Goal: Transaction & Acquisition: Purchase product/service

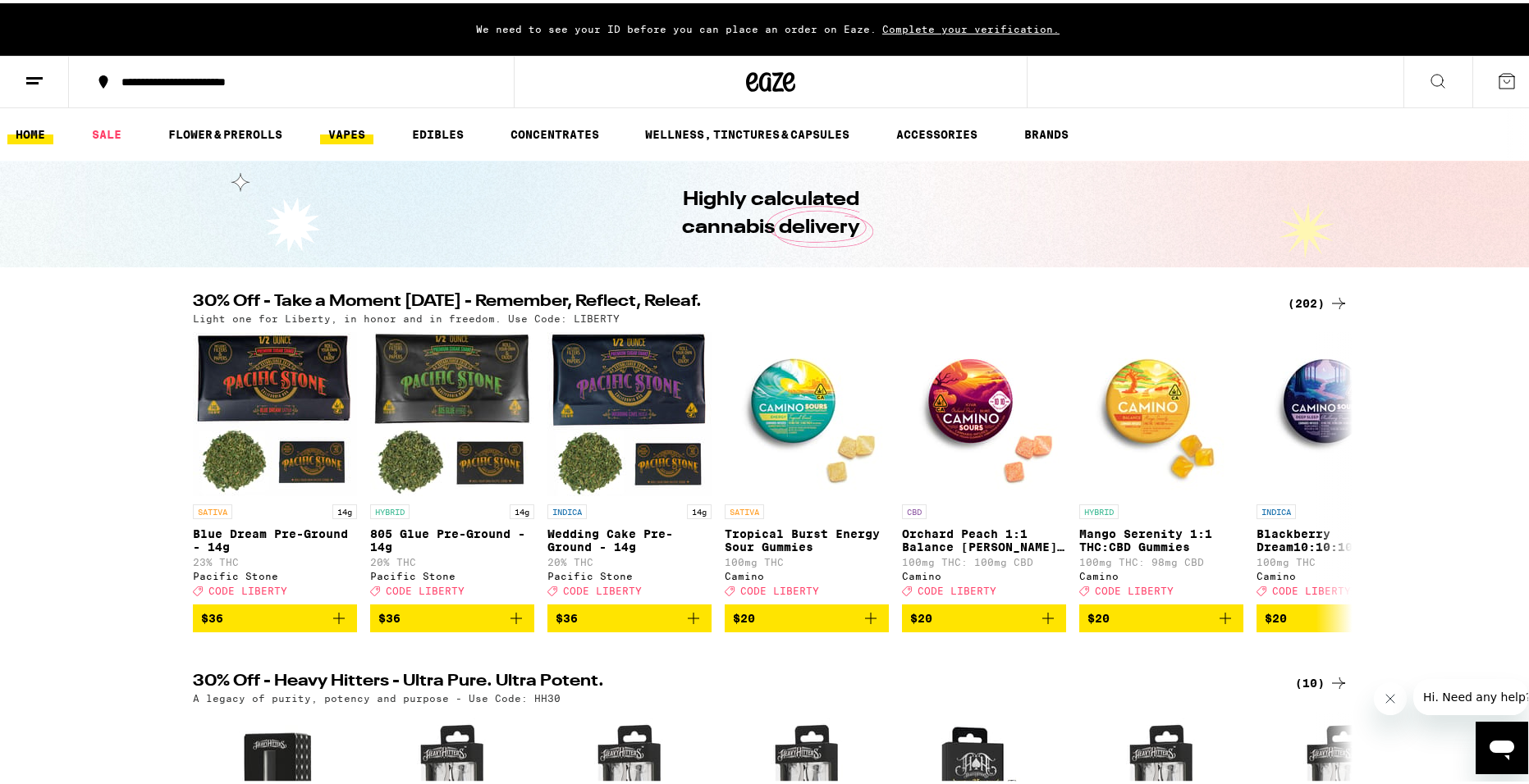
click at [335, 133] on link "VAPES" at bounding box center [346, 131] width 53 height 20
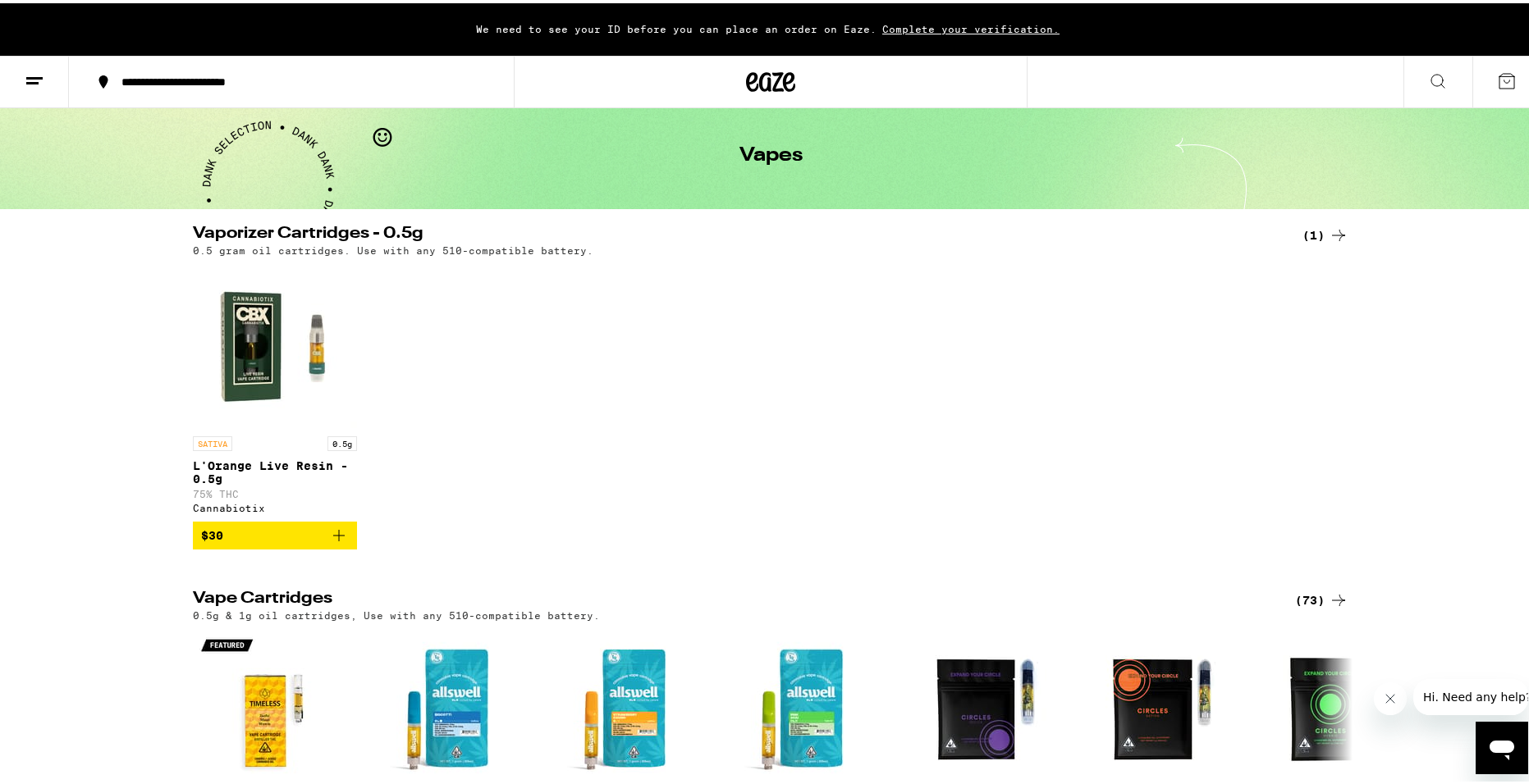
scroll to position [410, 0]
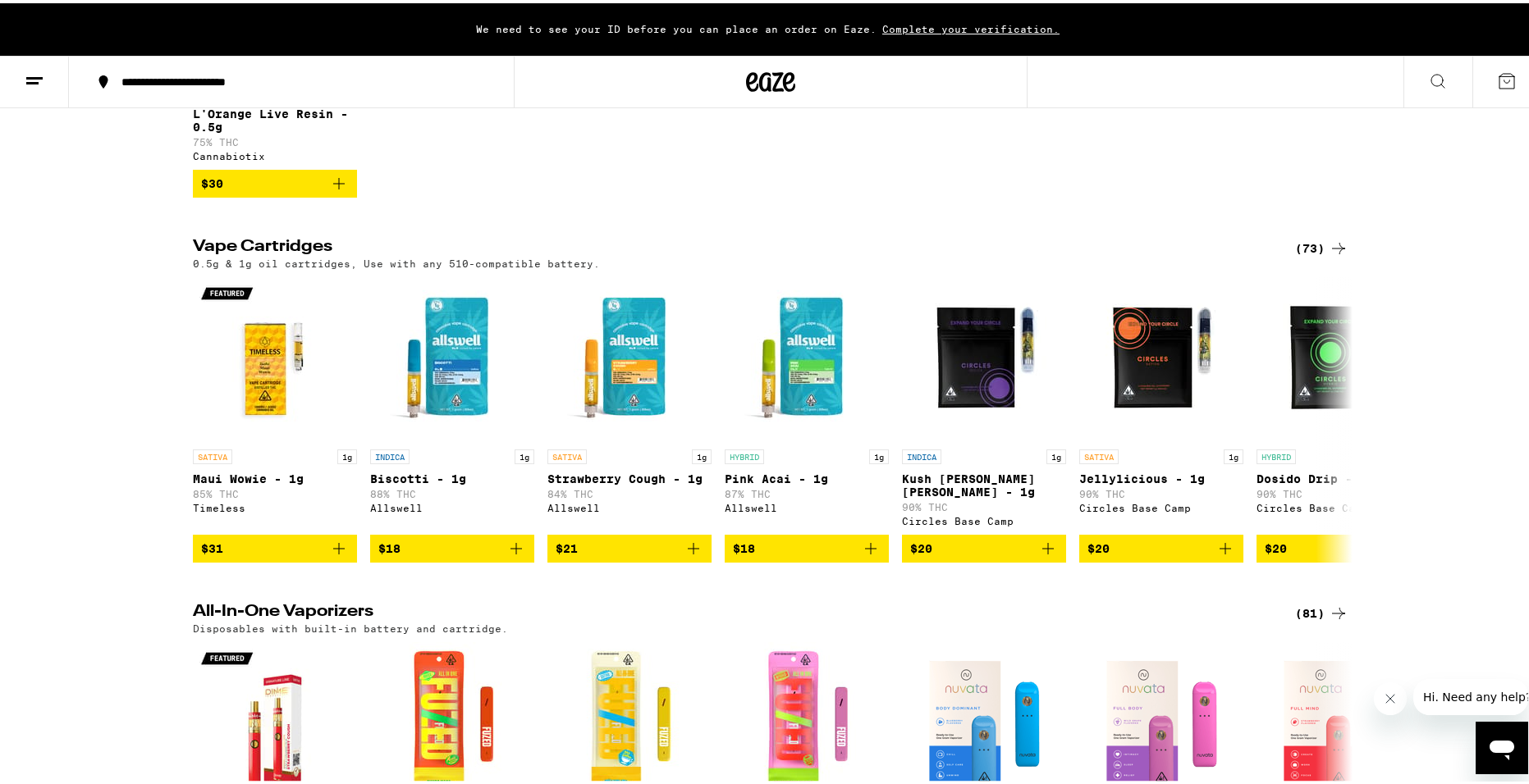
click at [1328, 255] on icon at bounding box center [1338, 245] width 20 height 20
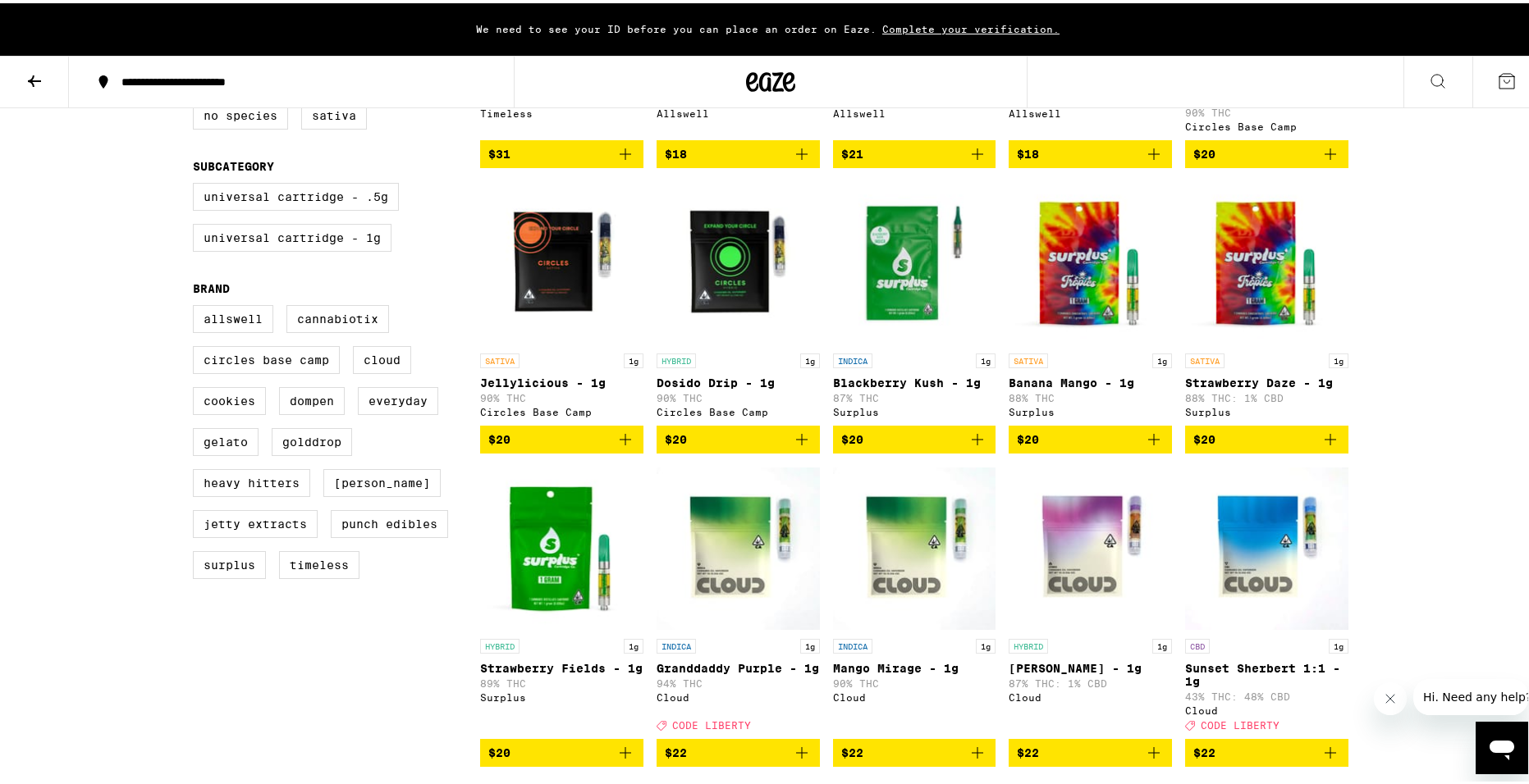
scroll to position [164, 0]
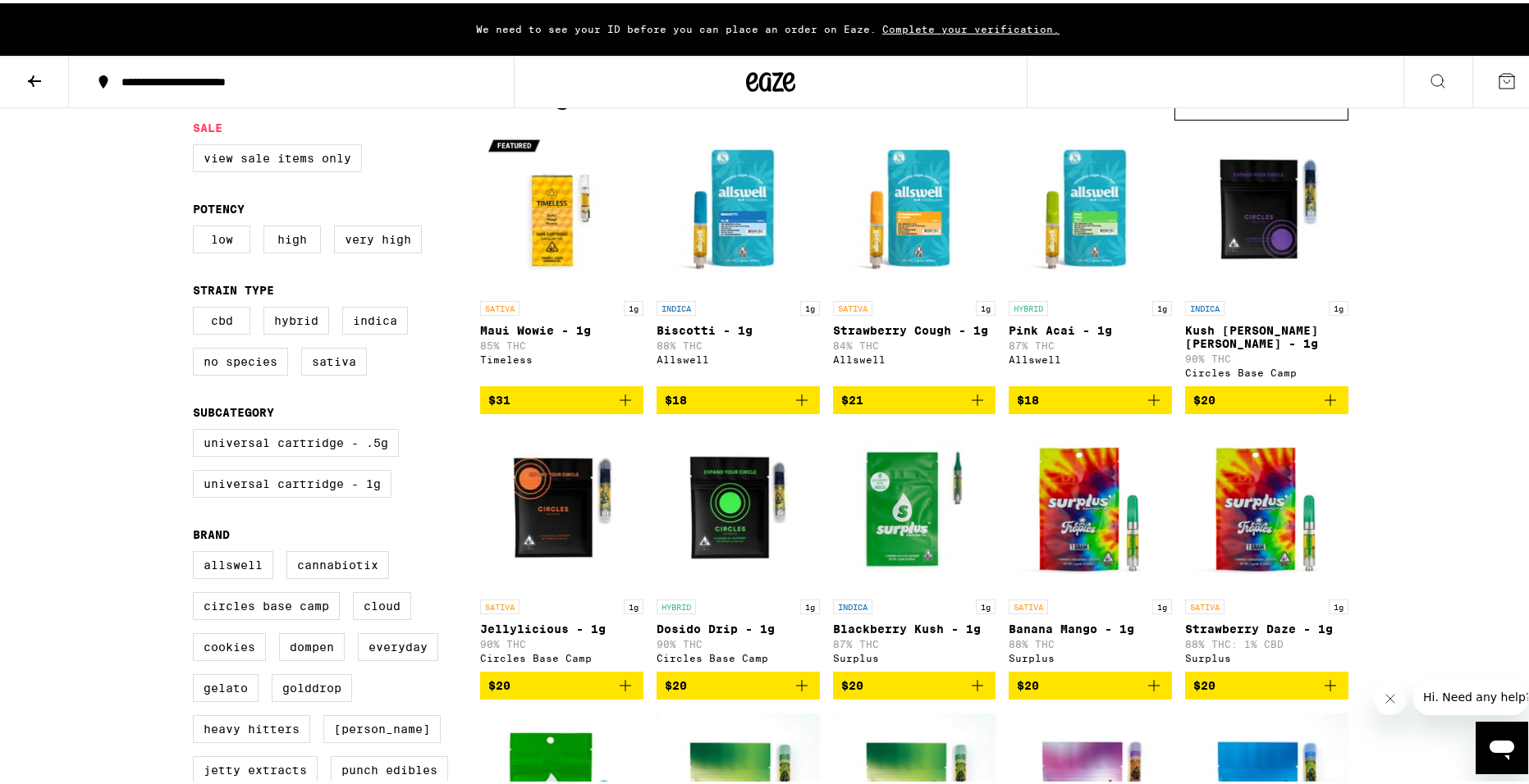
click at [561, 228] on img "Open page for Maui Wowie - 1g from Timeless" at bounding box center [561, 208] width 164 height 164
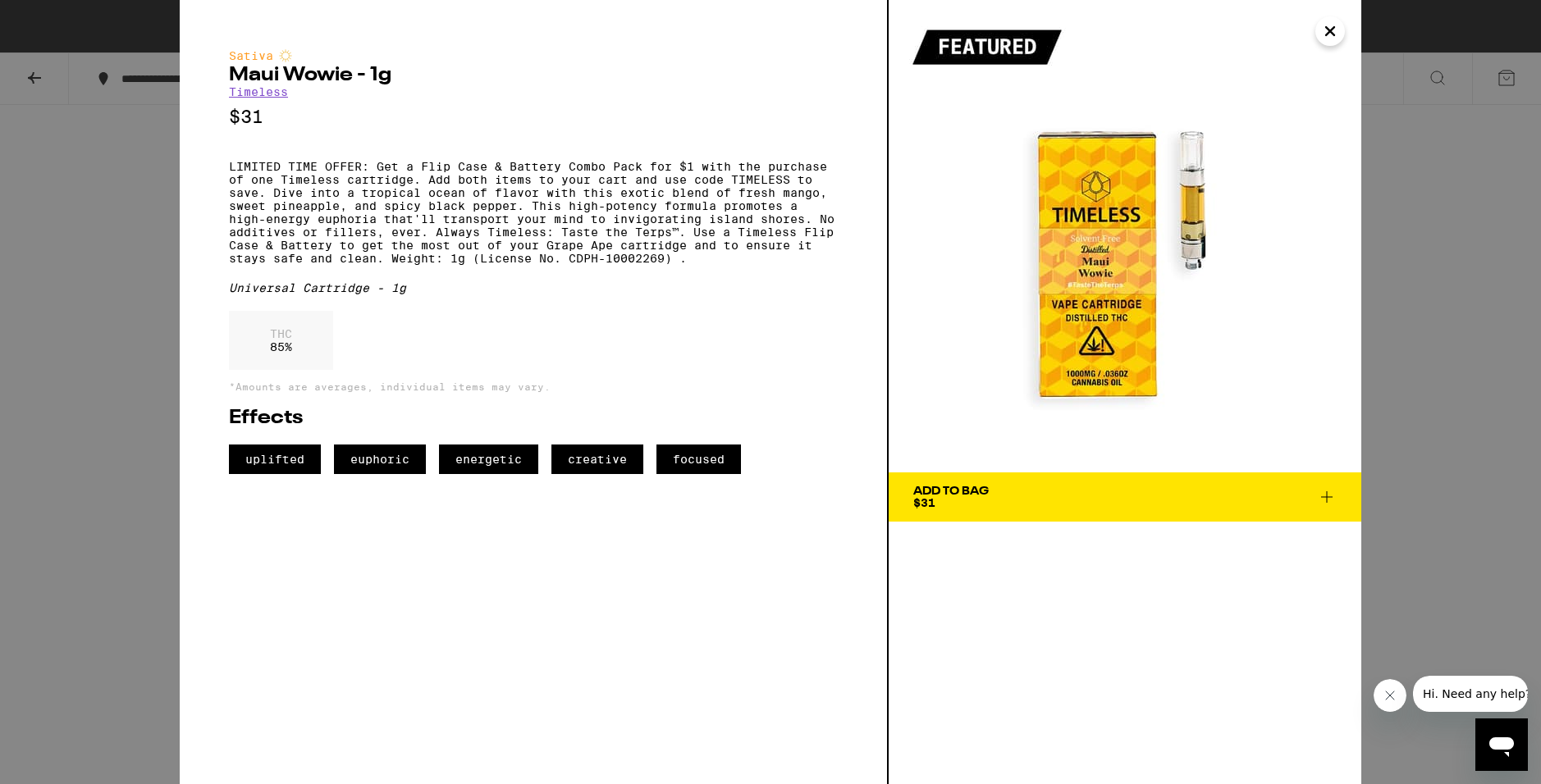
click at [1328, 49] on img at bounding box center [1124, 236] width 473 height 473
click at [1330, 27] on icon "Close" at bounding box center [1330, 31] width 20 height 25
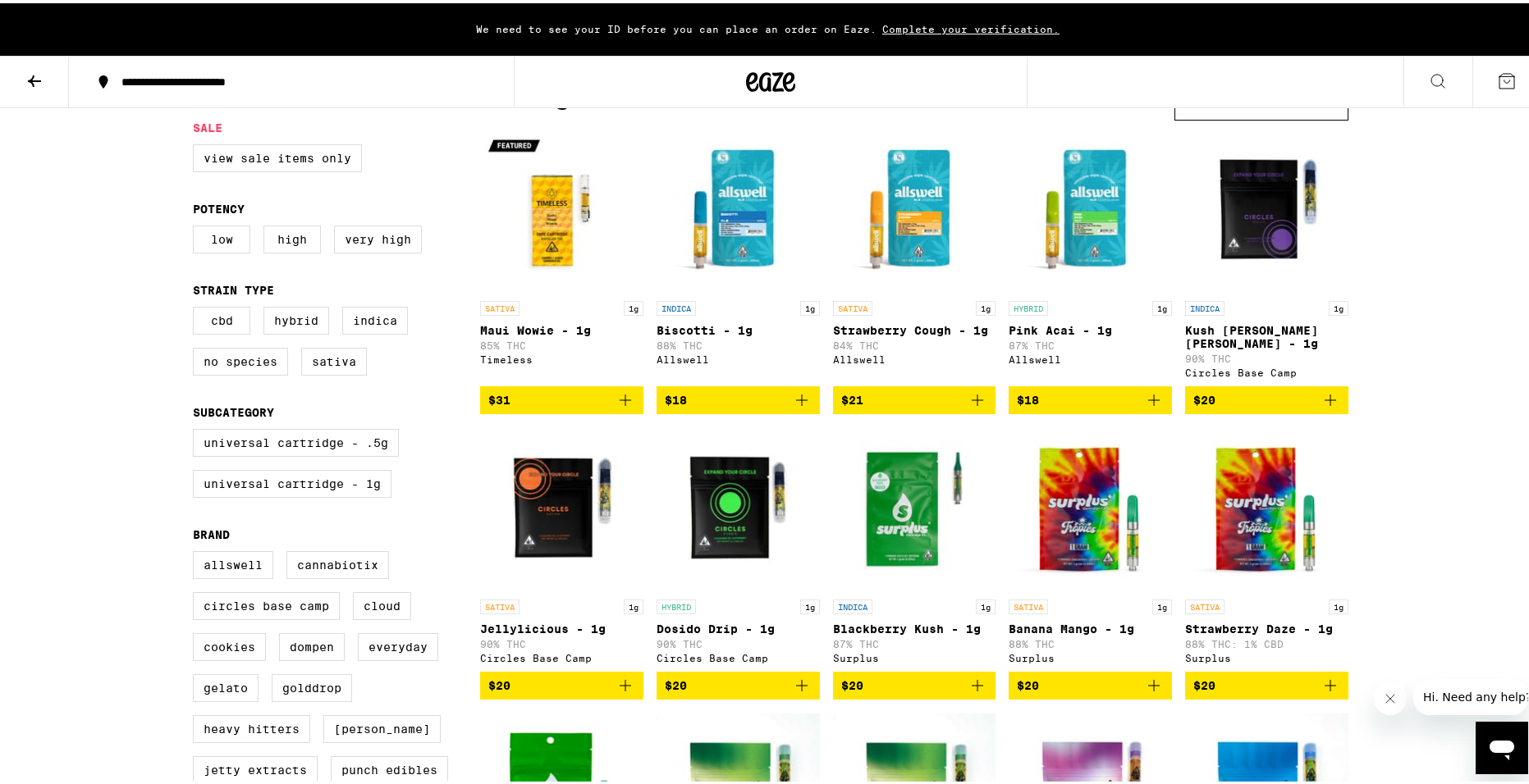
click at [708, 530] on img "Open page for Dosido Drip - 1g from Circles Base Camp" at bounding box center [738, 506] width 164 height 164
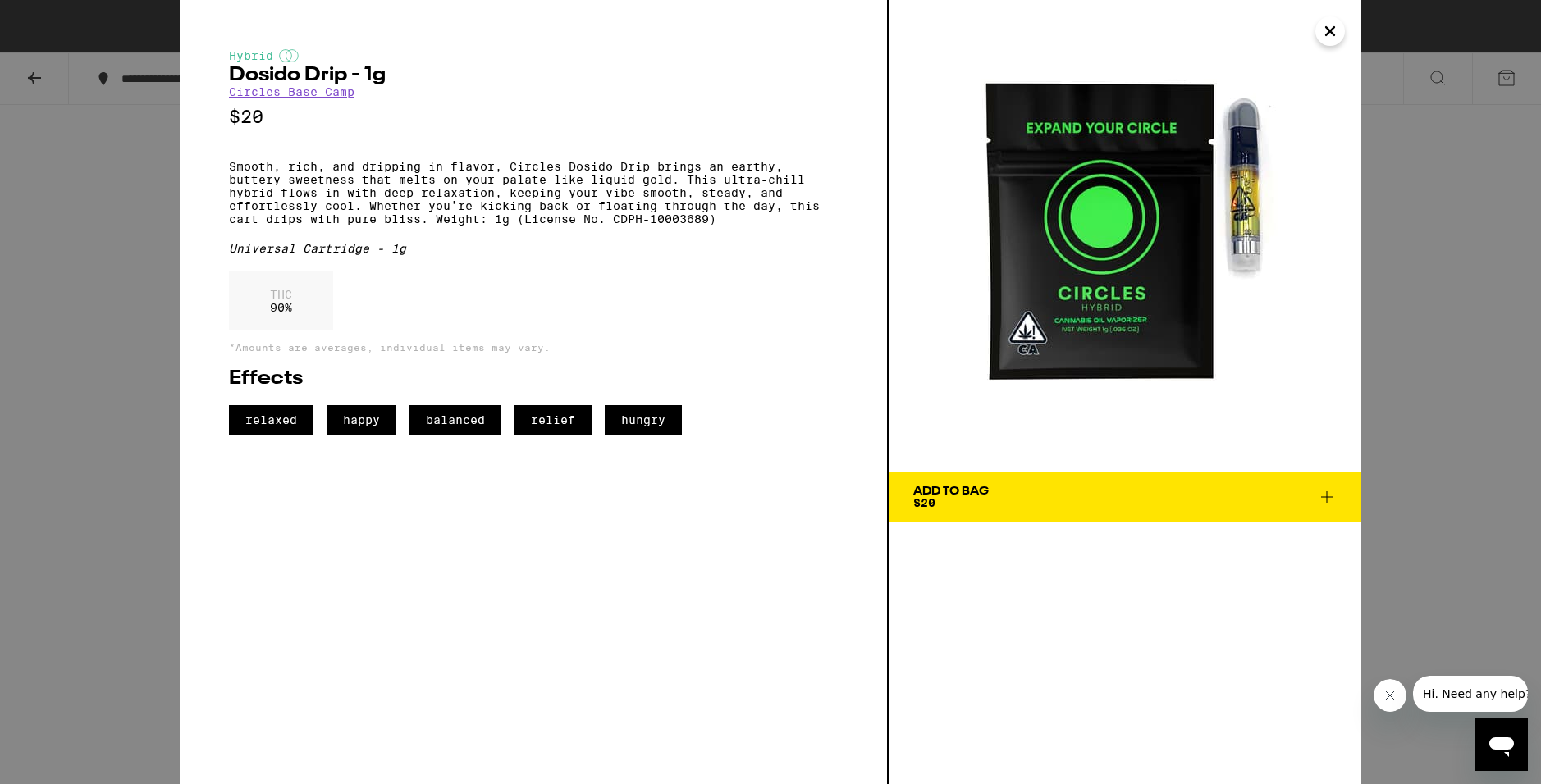
click at [1333, 46] on div "Hybrid Dosido Drip - 1g Circles Base Camp $20 Smooth, rich, and dripping in fla…" at bounding box center [770, 392] width 1181 height 784
click at [1322, 51] on img at bounding box center [1124, 236] width 473 height 473
click at [1326, 39] on icon "Close" at bounding box center [1330, 31] width 20 height 25
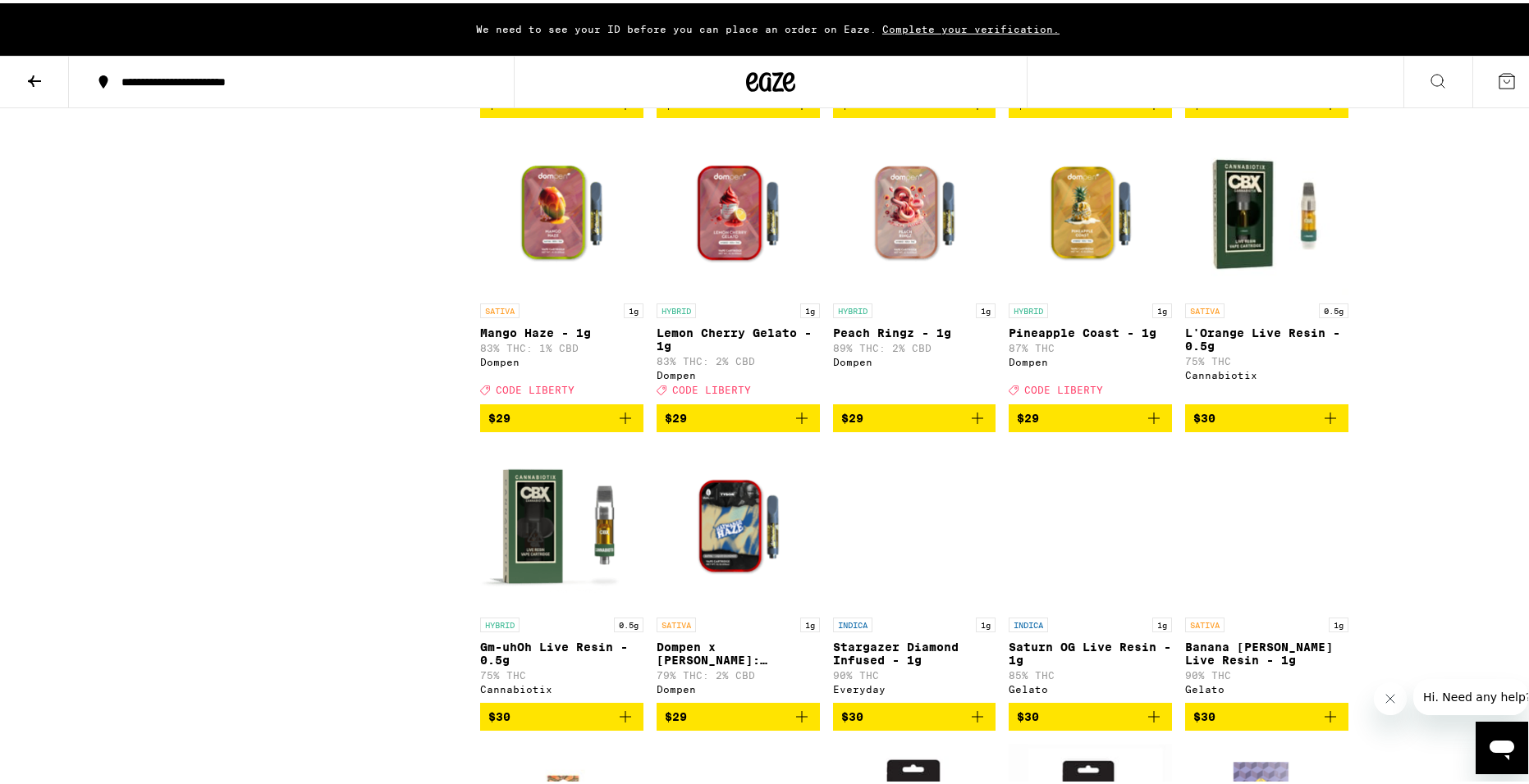
scroll to position [1640, 0]
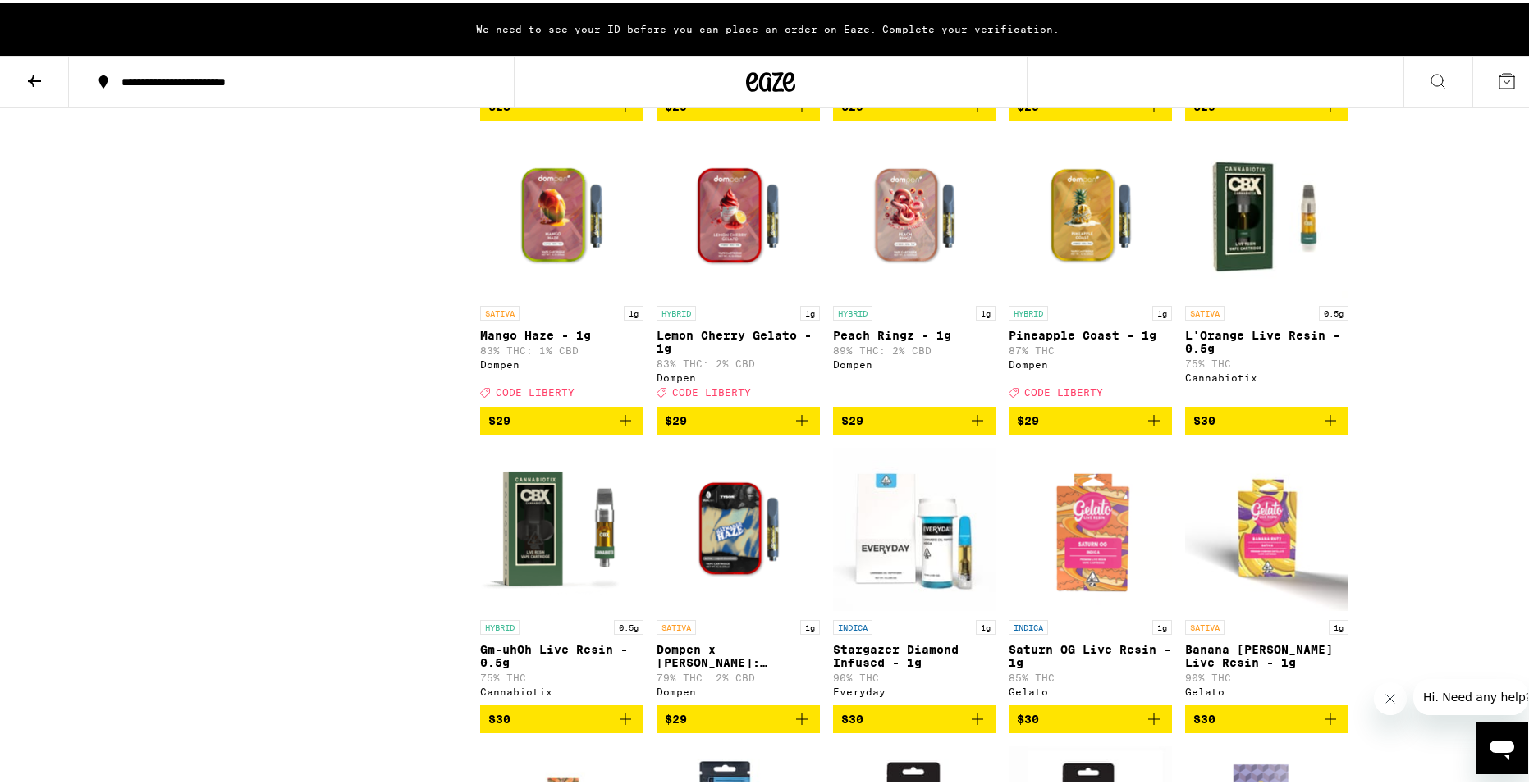
click at [1083, 277] on img "Open page for Pineapple Coast - 1g from Dompen" at bounding box center [1090, 213] width 164 height 164
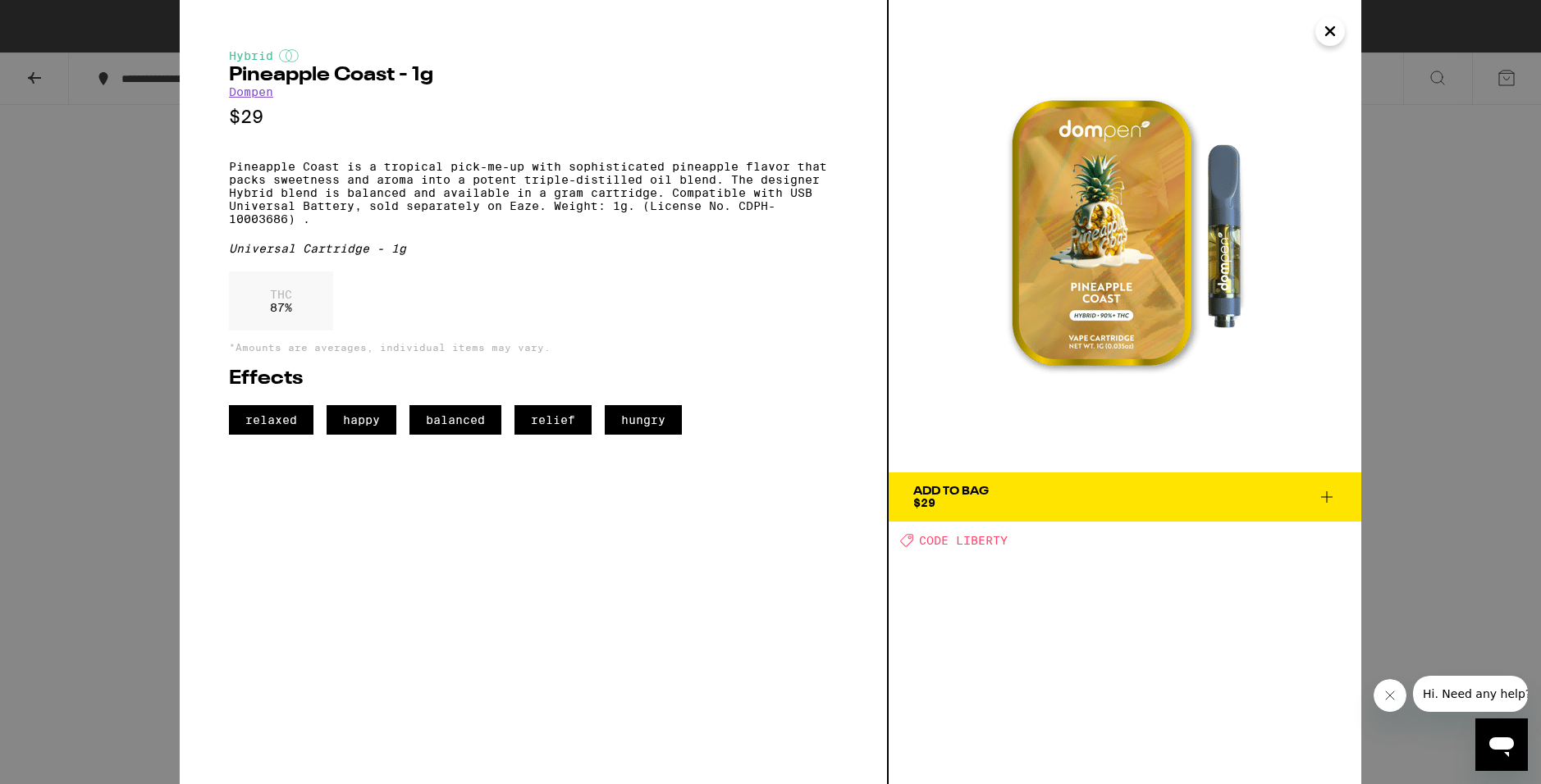
click at [1333, 33] on icon "Close" at bounding box center [1330, 31] width 20 height 25
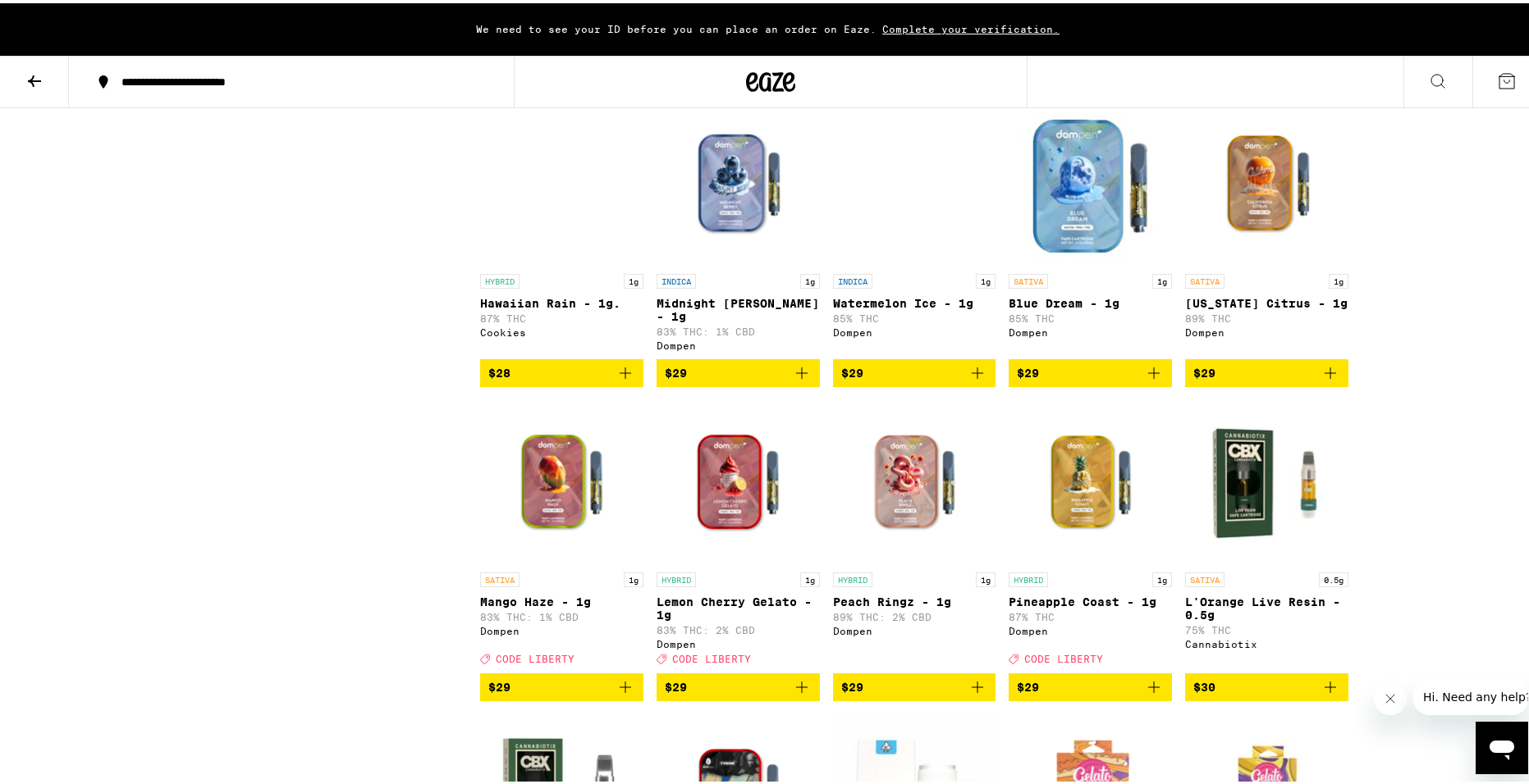
scroll to position [1395, 0]
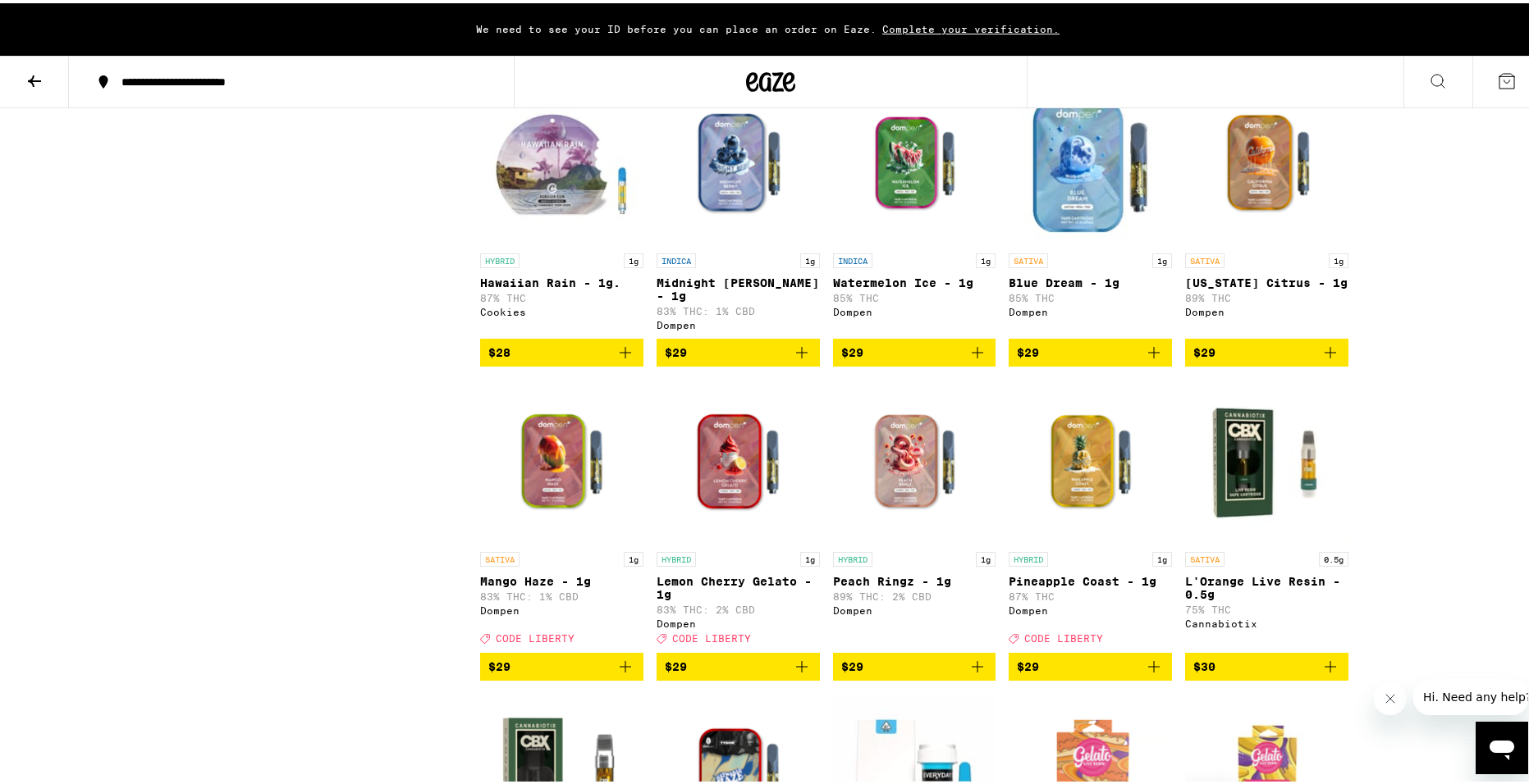
click at [559, 242] on img "Open page for Hawaiian Rain - 1g. from Cookies" at bounding box center [561, 160] width 164 height 164
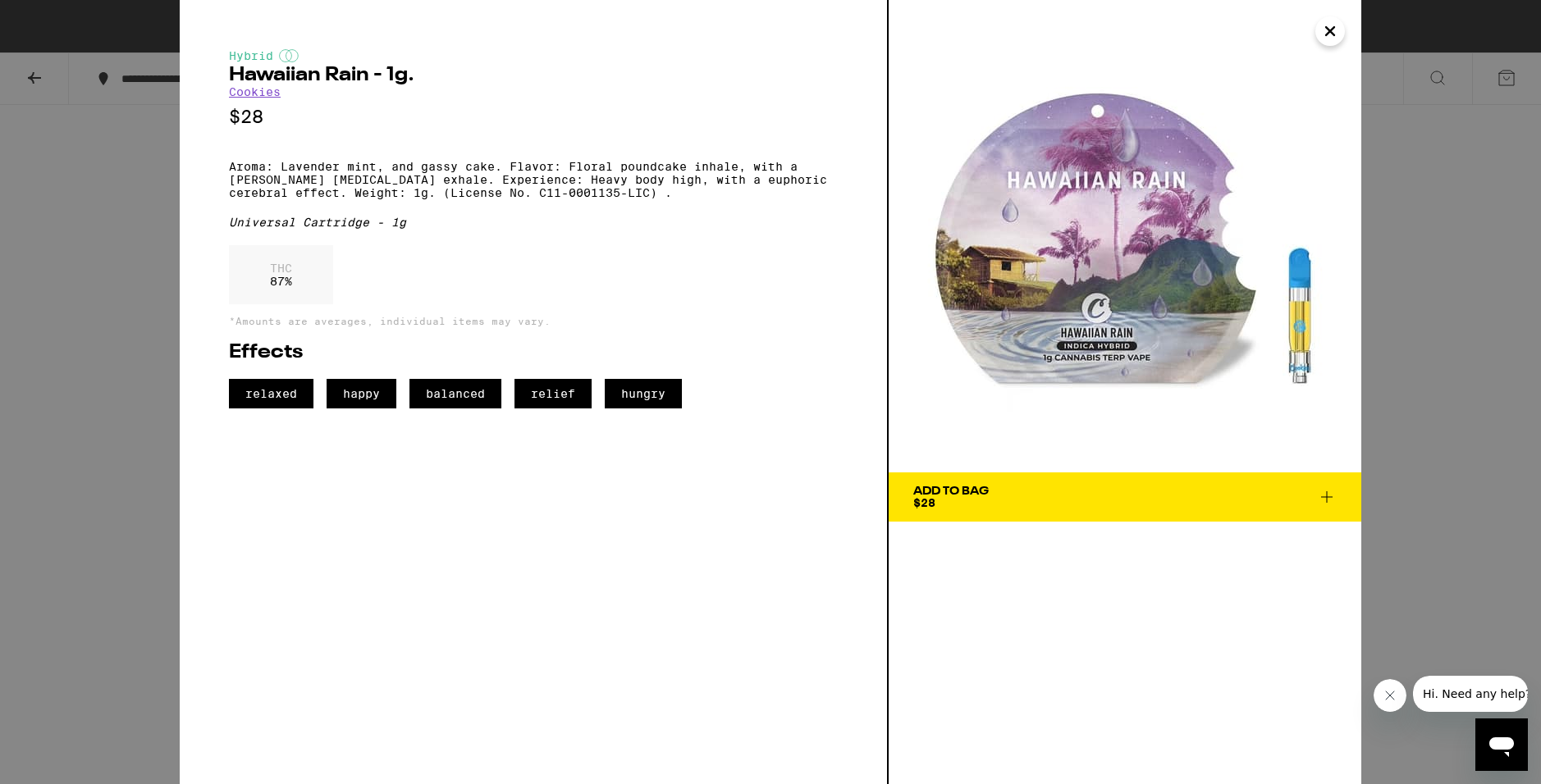
click at [1321, 30] on icon "Close" at bounding box center [1330, 31] width 20 height 25
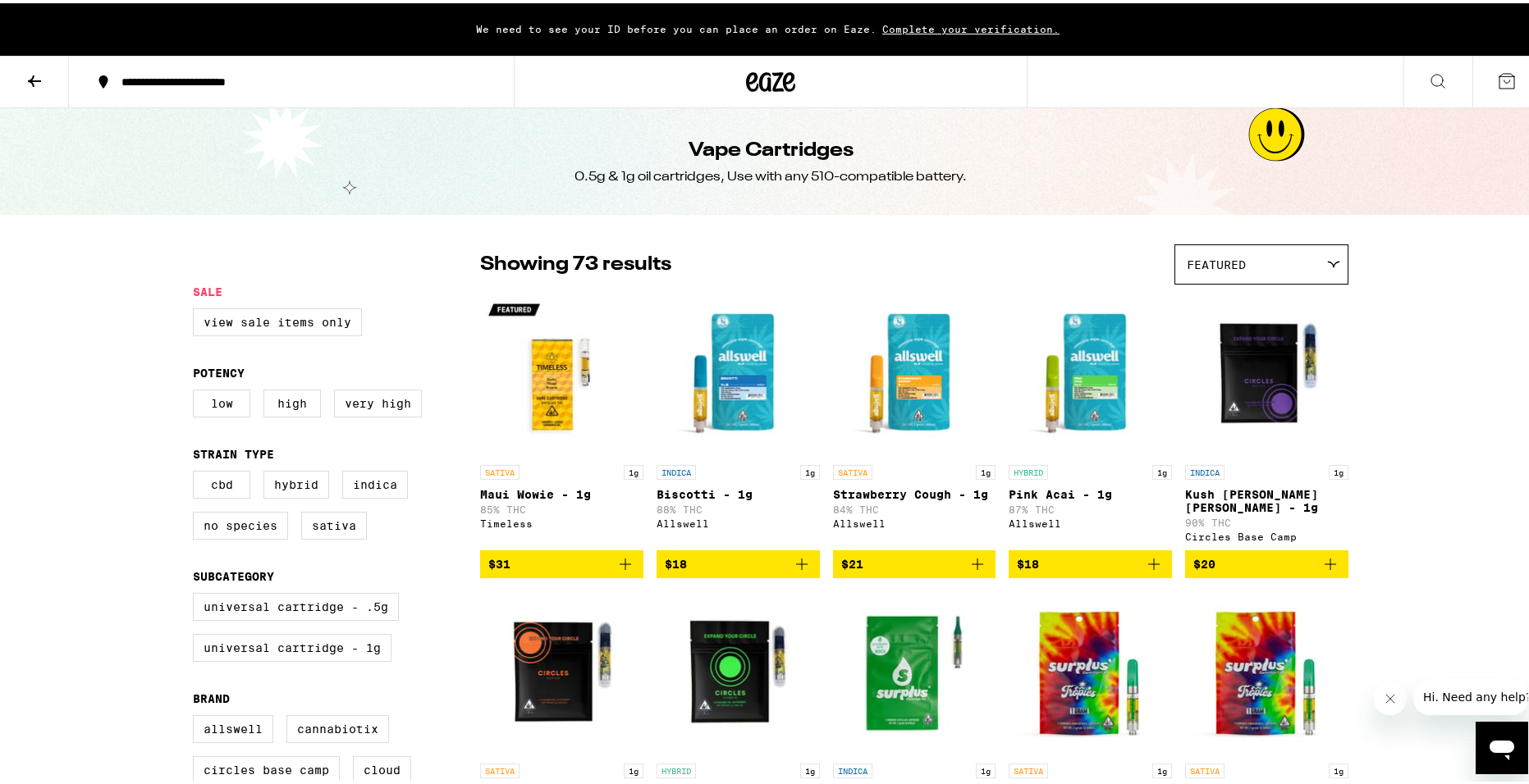
scroll to position [1395, 0]
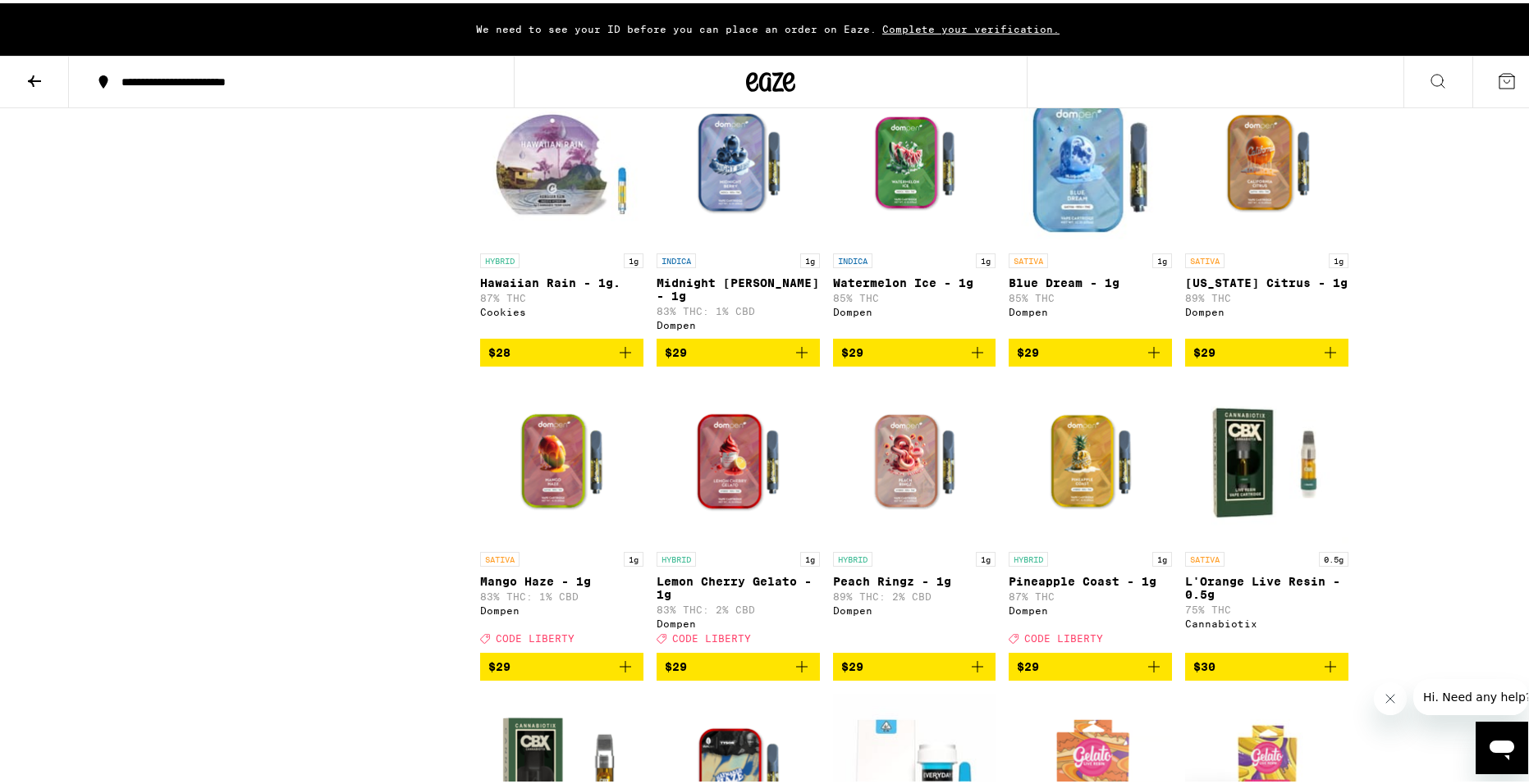
click at [34, 68] on icon at bounding box center [35, 78] width 20 height 20
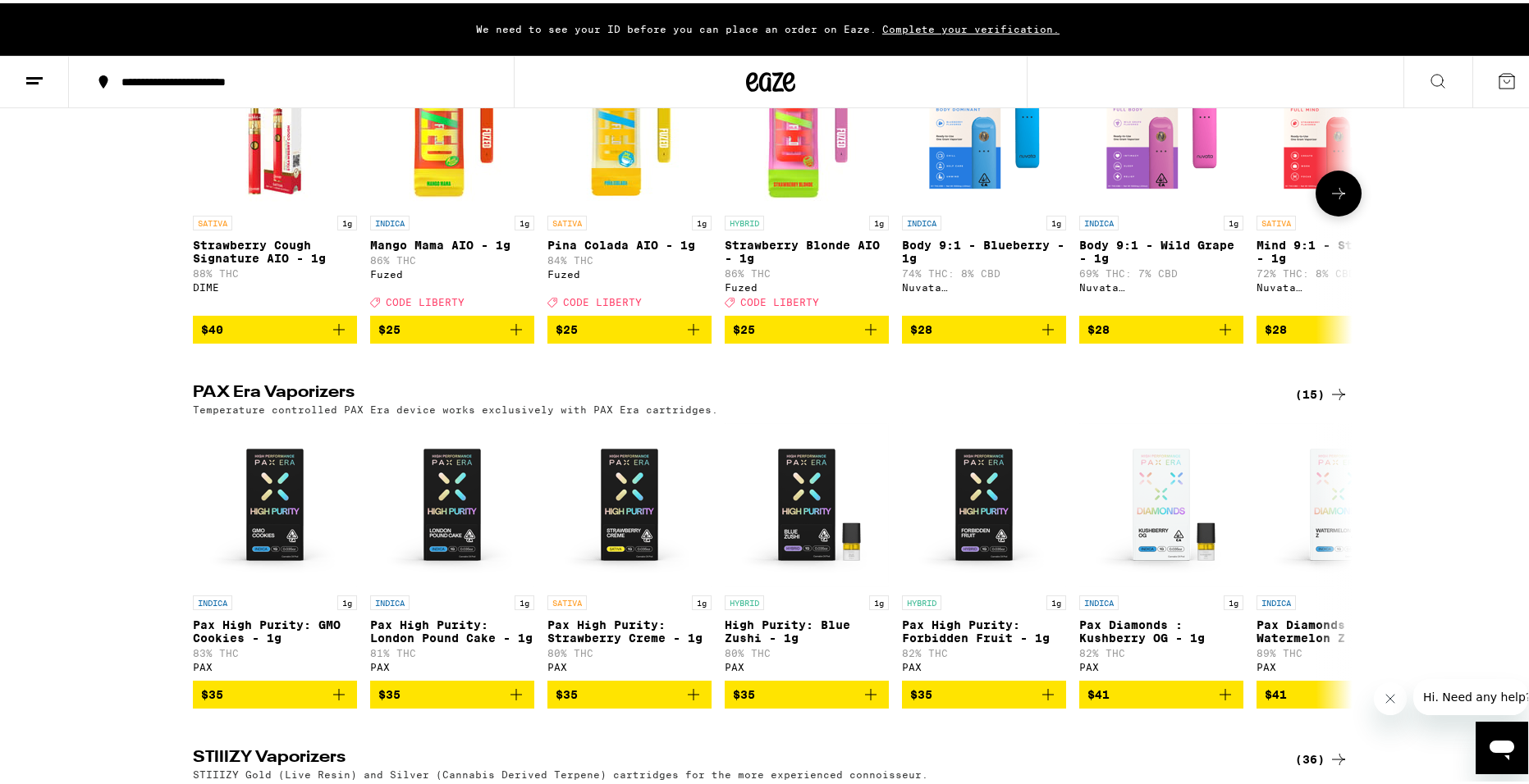
scroll to position [738, 0]
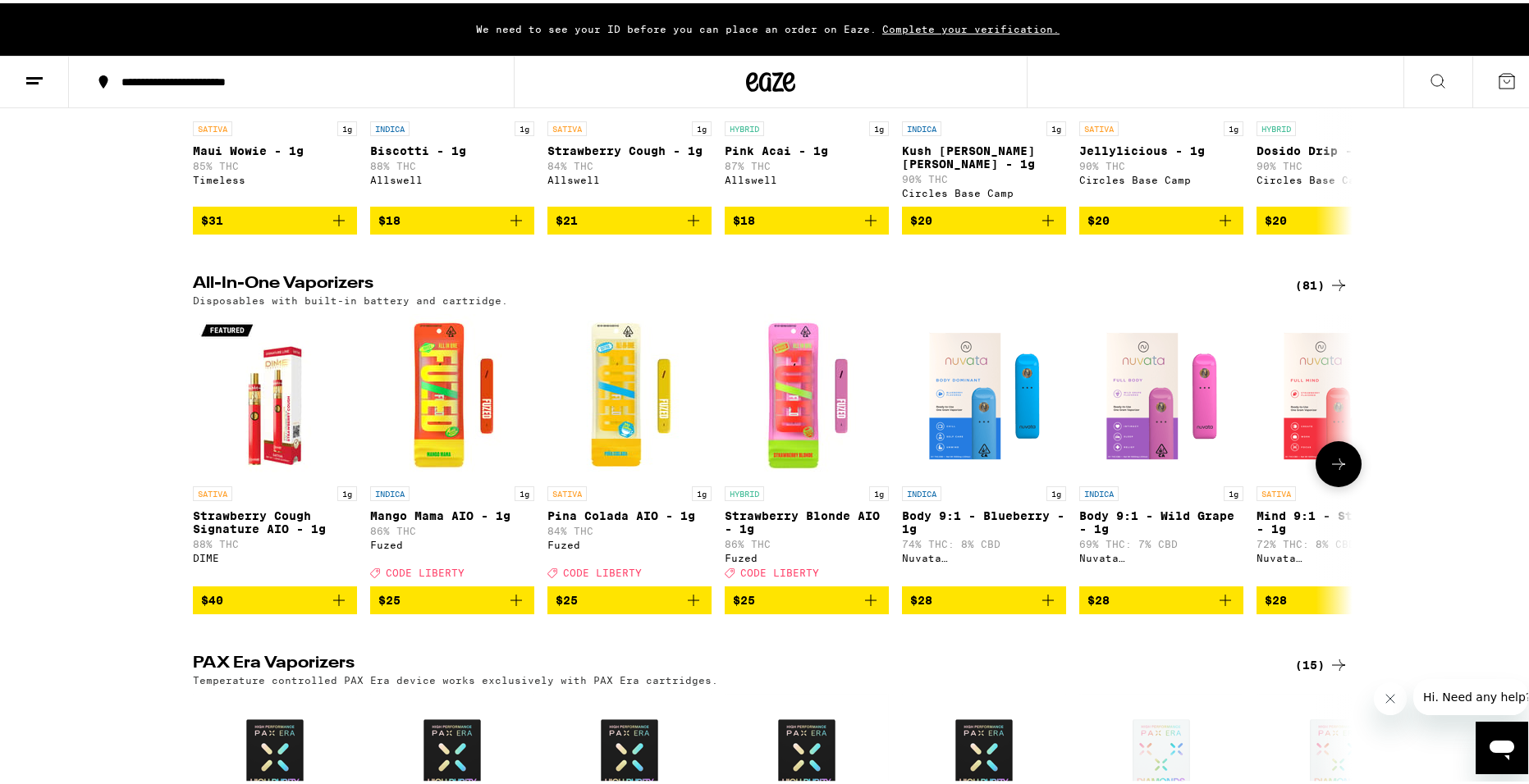
click at [1346, 475] on button at bounding box center [1338, 461] width 46 height 46
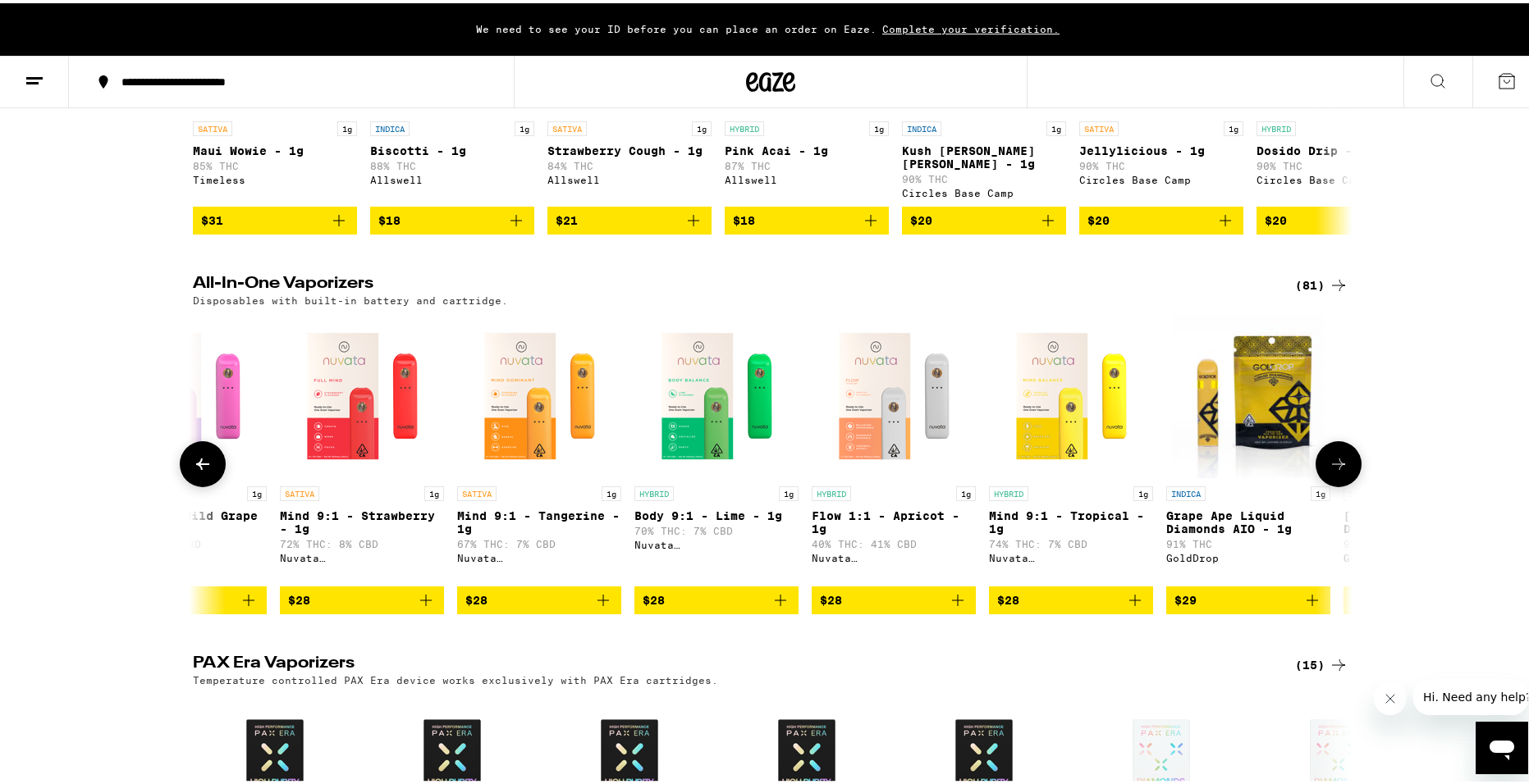
click at [1346, 475] on button at bounding box center [1338, 461] width 46 height 46
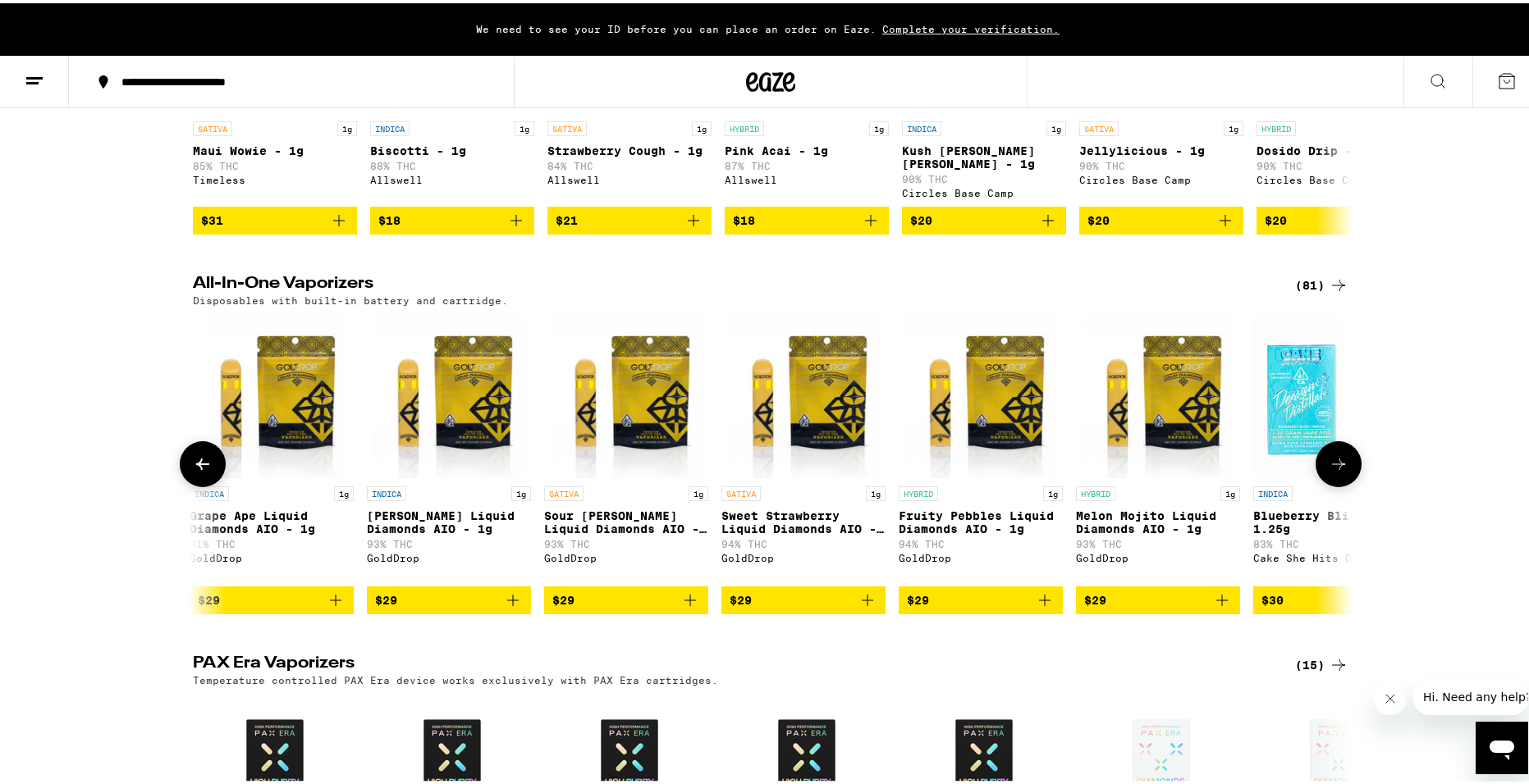
click at [1346, 475] on button at bounding box center [1338, 461] width 46 height 46
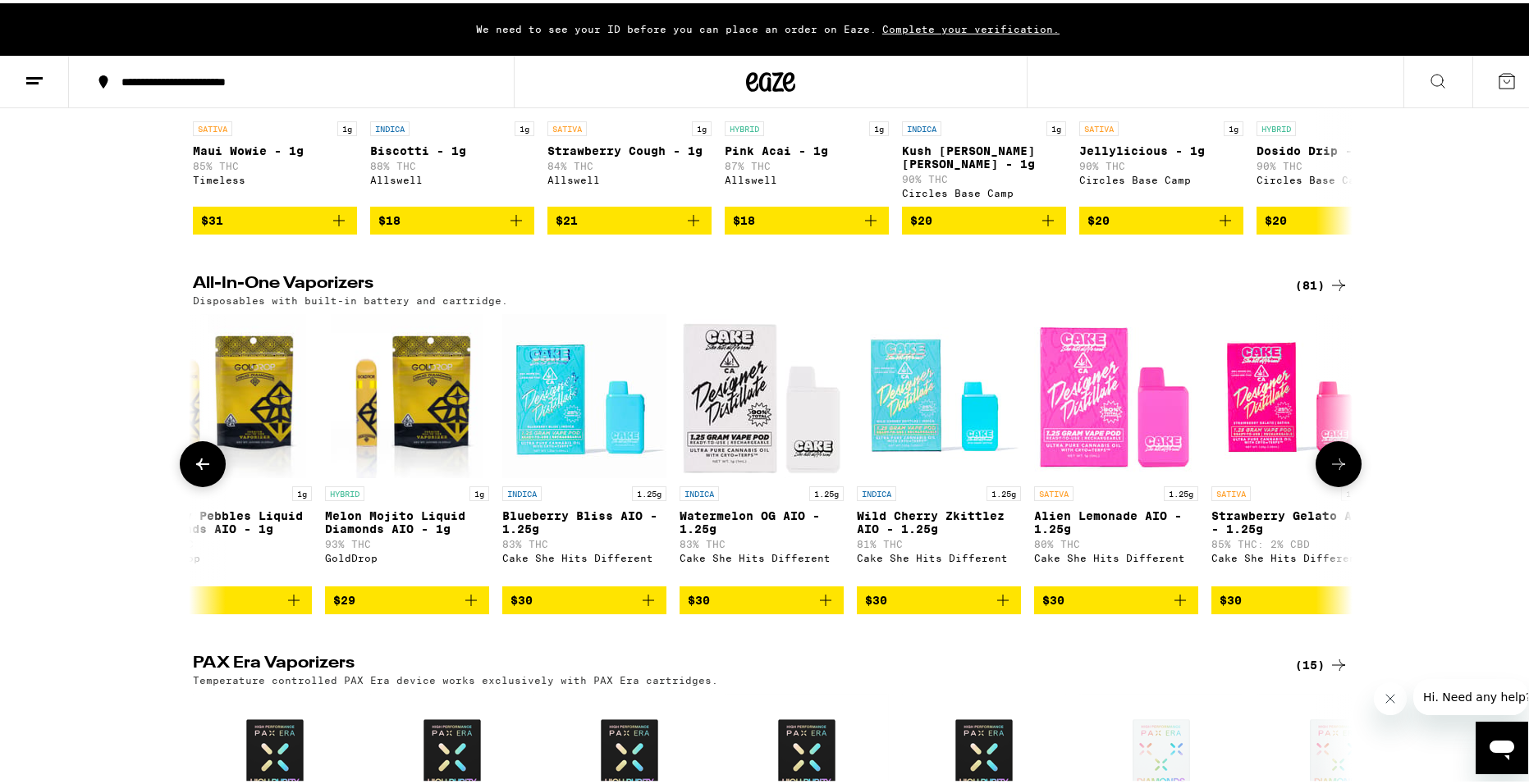
scroll to position [0, 2929]
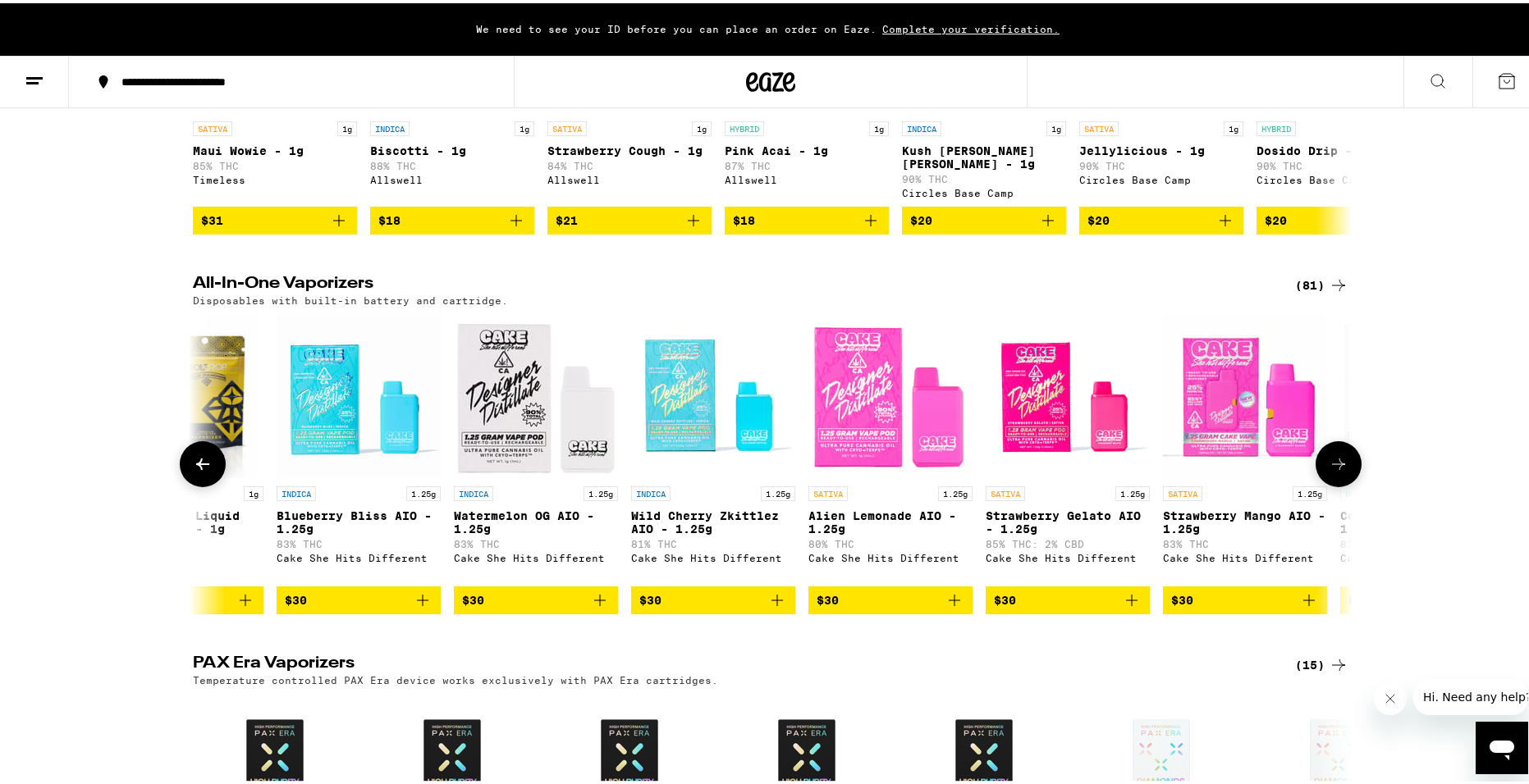
click at [1346, 475] on button at bounding box center [1338, 461] width 46 height 46
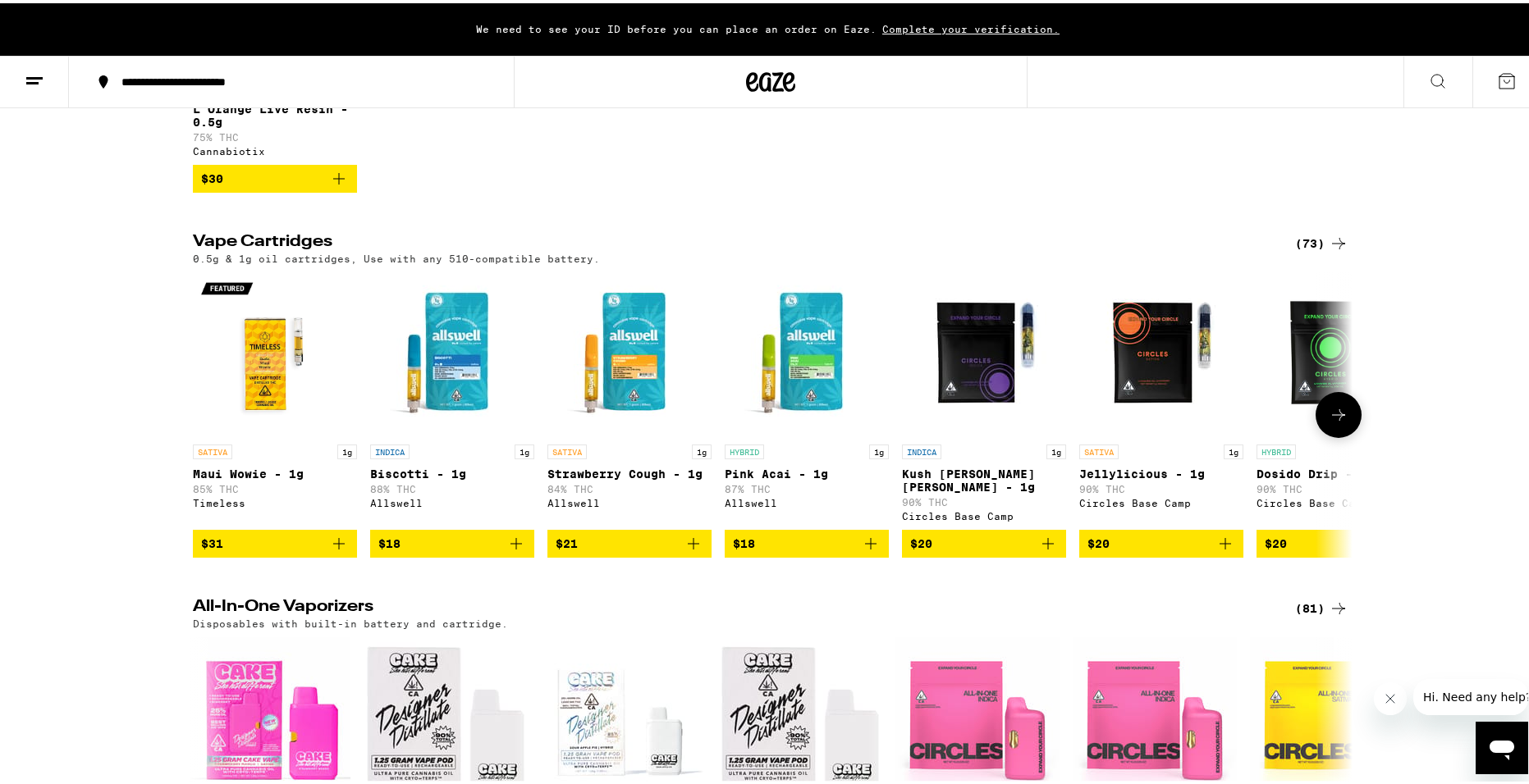
scroll to position [410, 0]
